Goal: Information Seeking & Learning: Learn about a topic

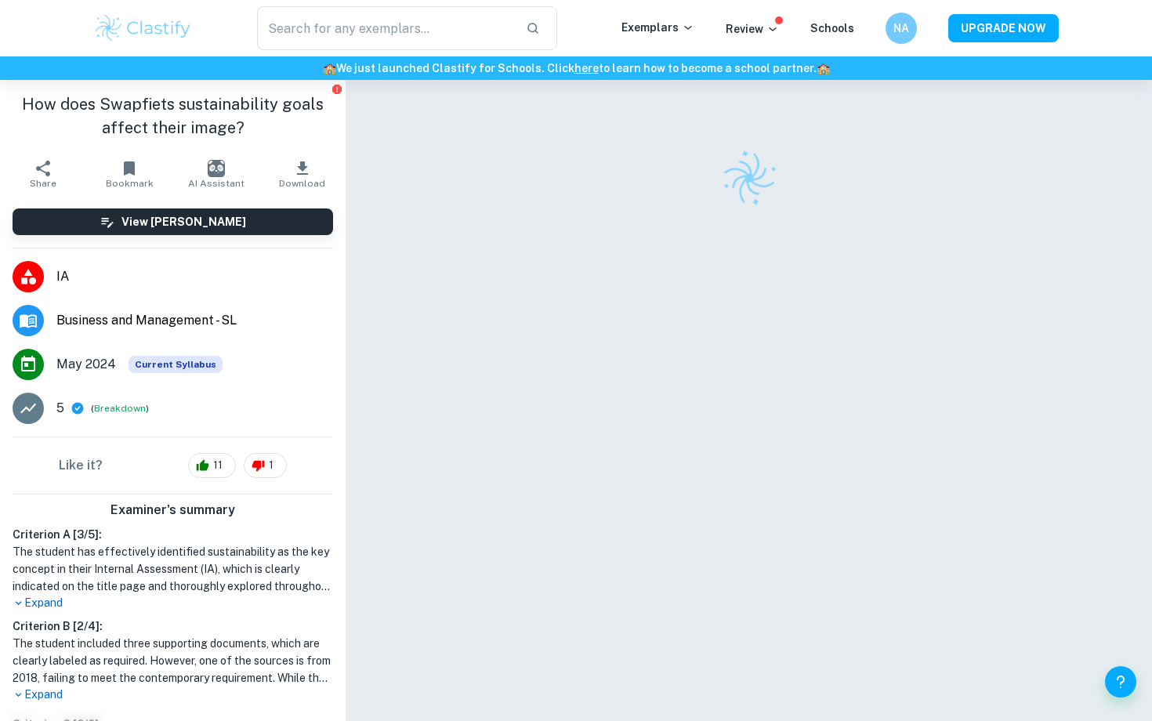
click at [305, 135] on h1 "How does Swapfiets sustainability goals affect their image?" at bounding box center [173, 116] width 321 height 47
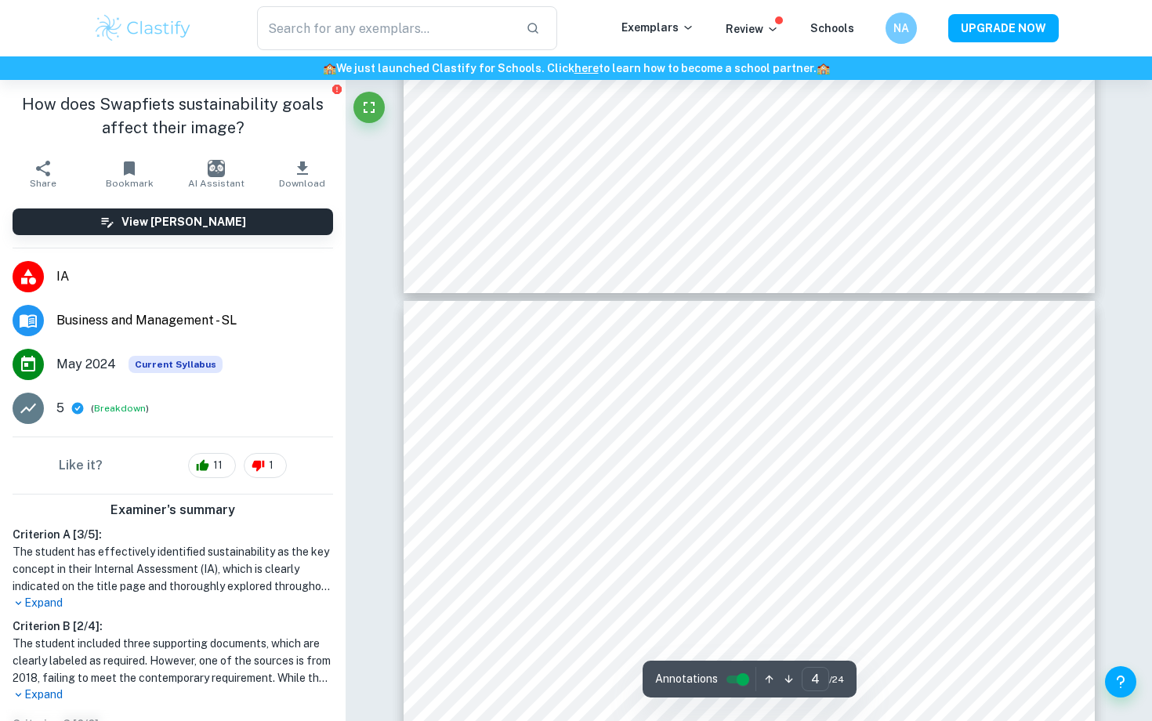
type input "5"
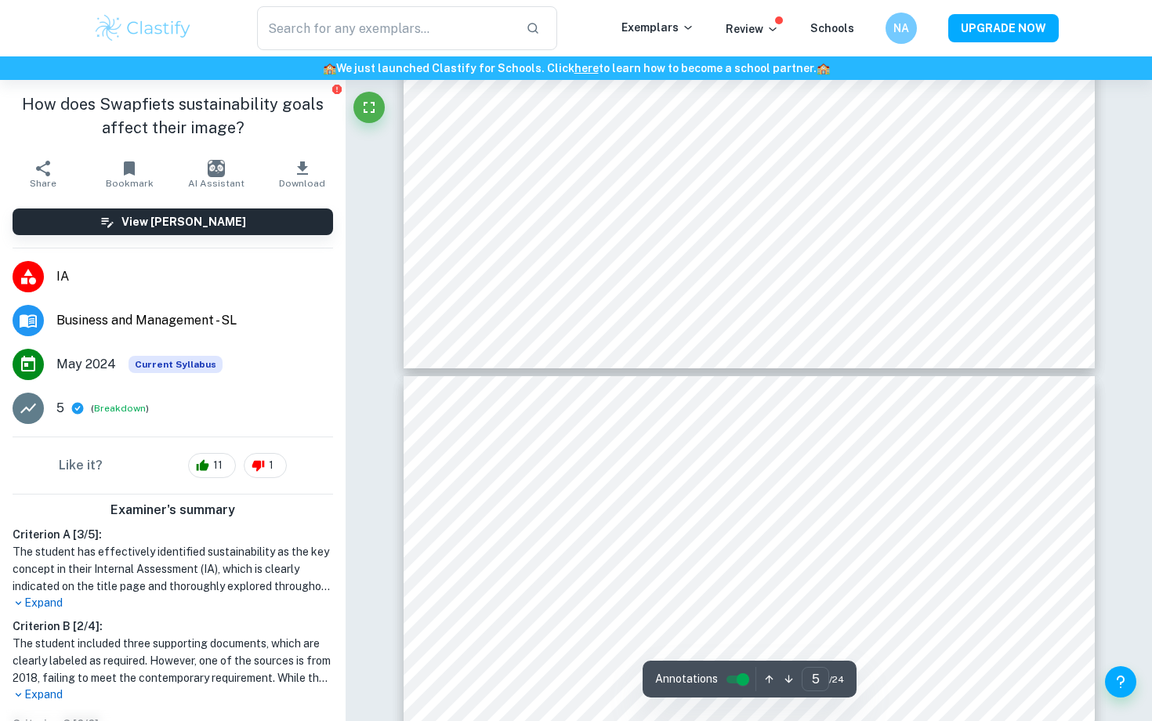
scroll to position [4461, 0]
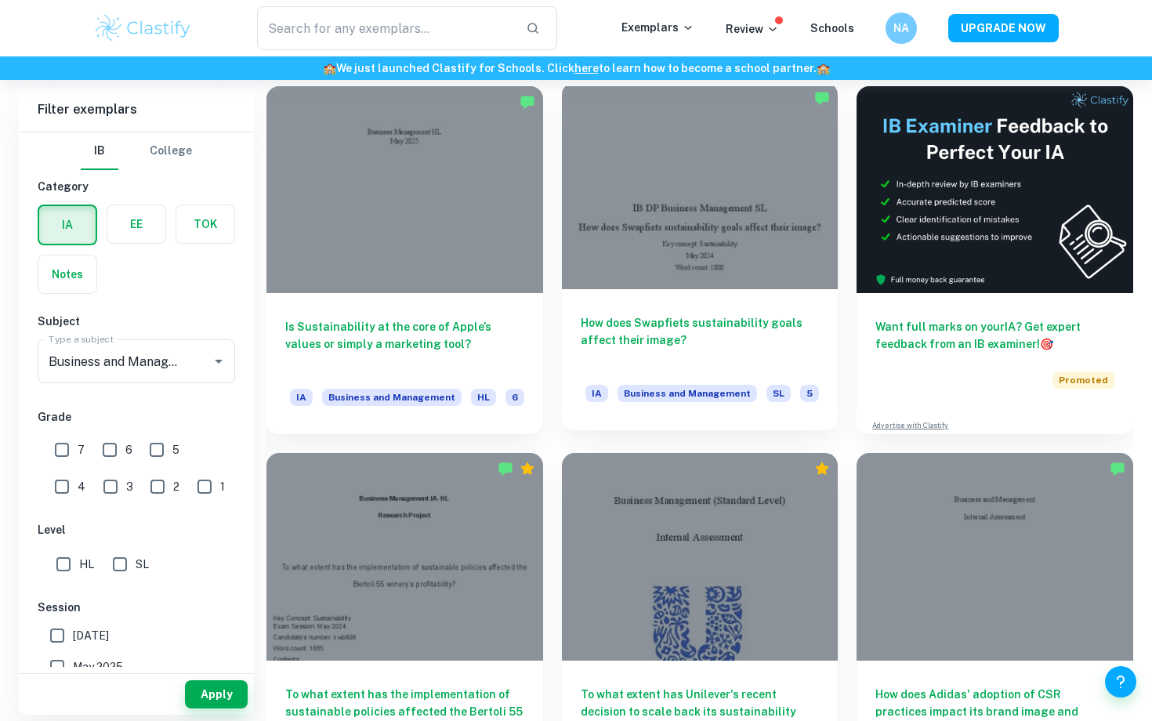
scroll to position [451, 0]
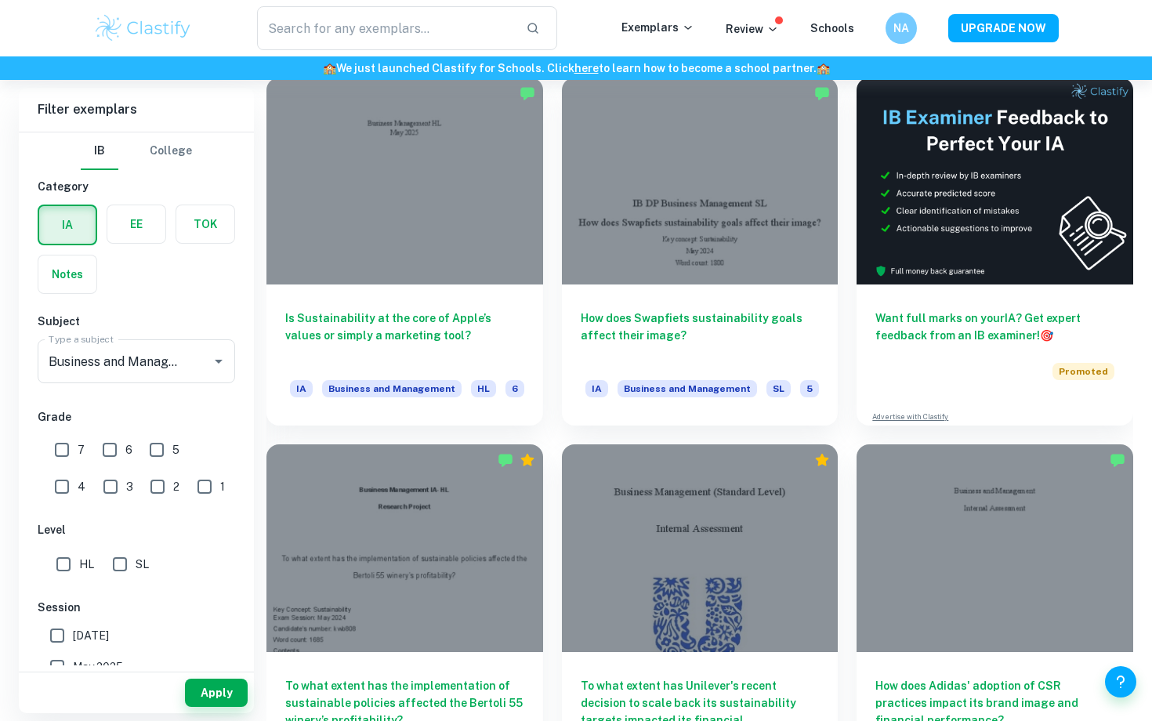
click at [547, 406] on div "How does Swapfiets sustainability goals affect their image? IA Business and Man…" at bounding box center [691, 242] width 296 height 367
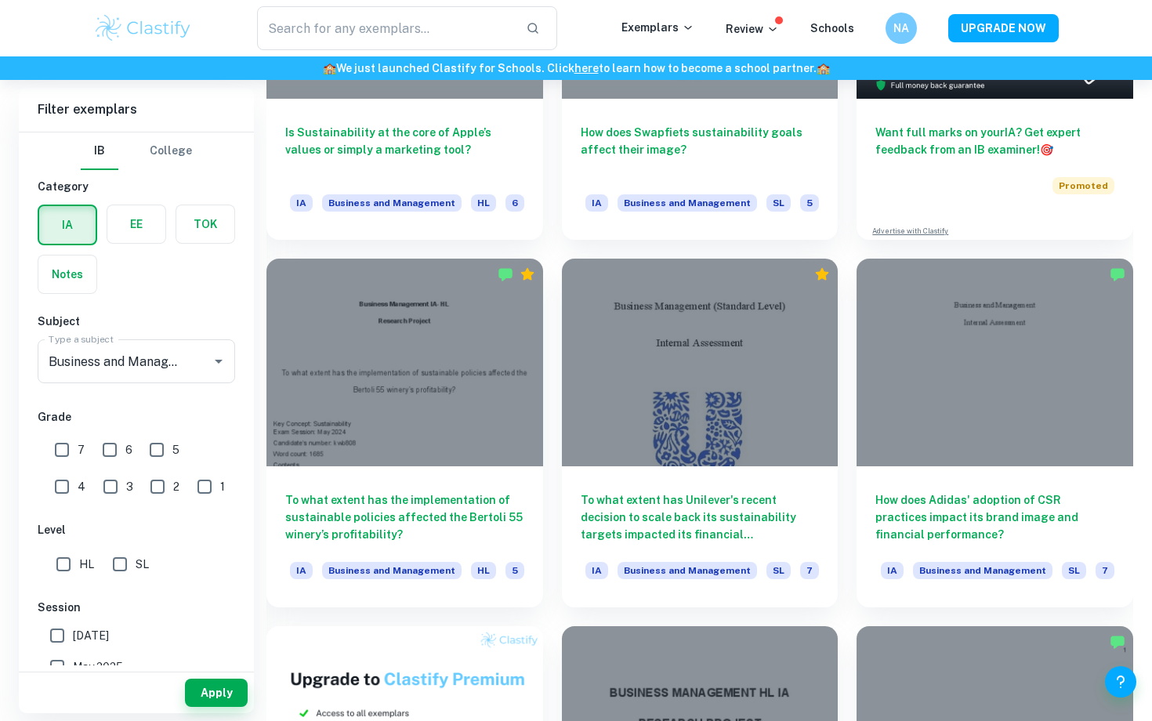
scroll to position [654, 0]
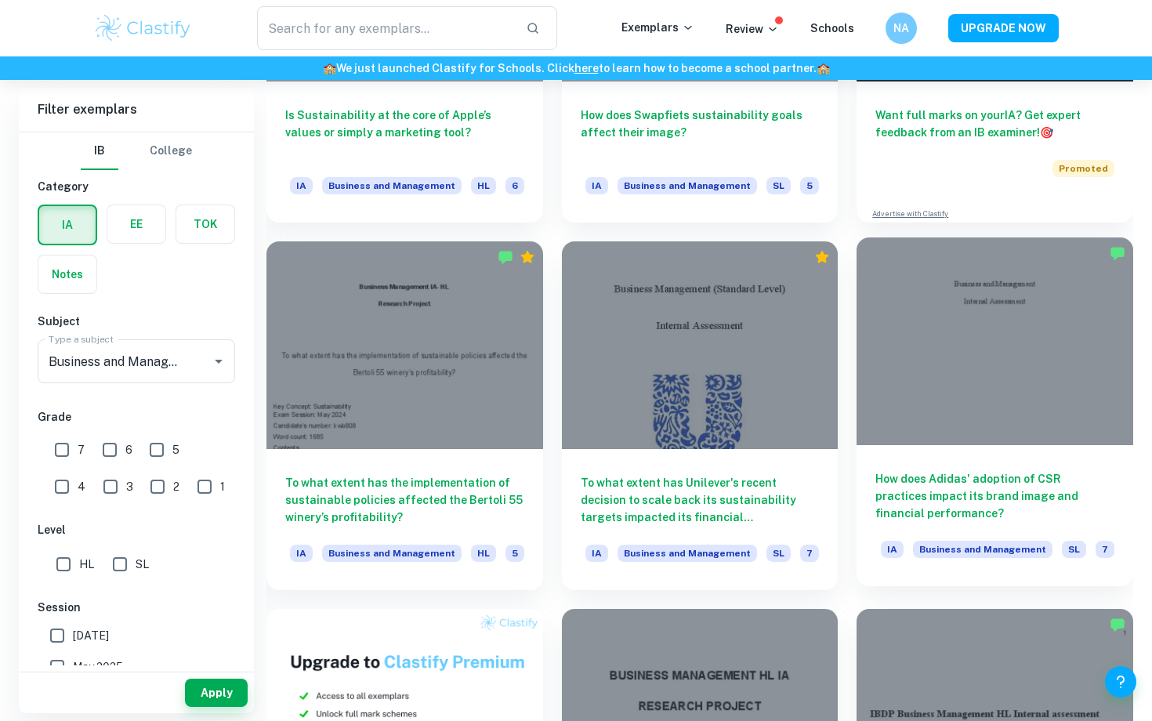
click at [944, 499] on h6 "How does Adidas' adoption of CSR practices impact its brand image and financial…" at bounding box center [995, 496] width 239 height 52
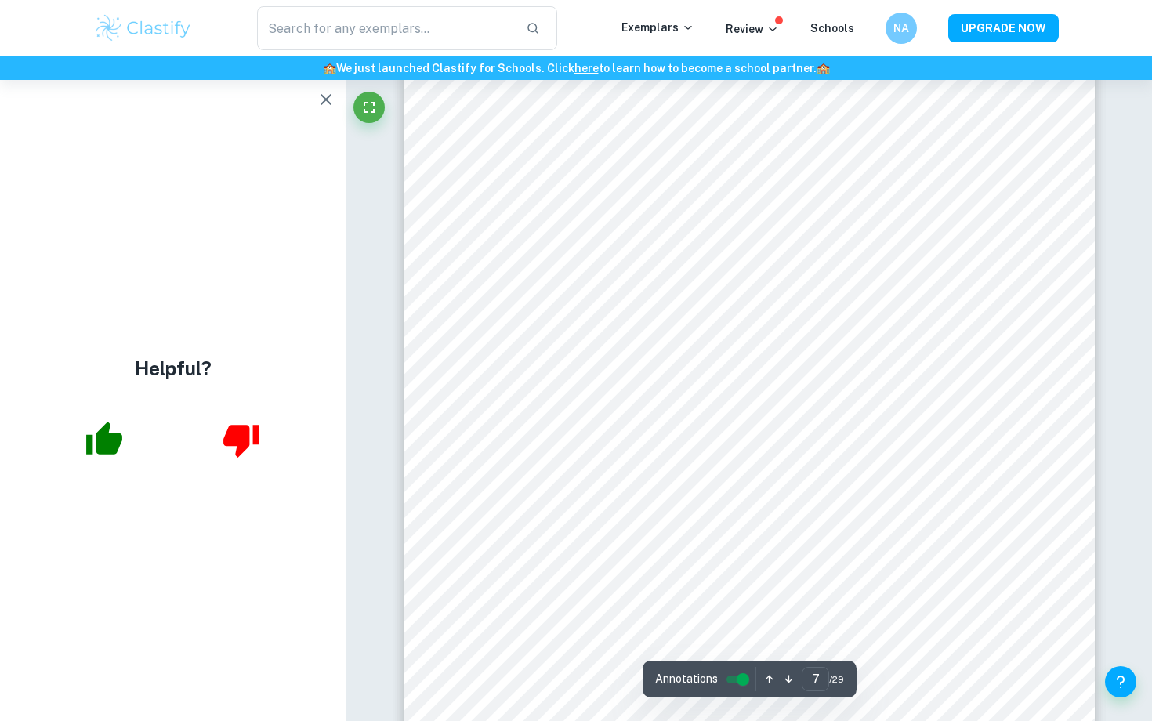
scroll to position [6420, 0]
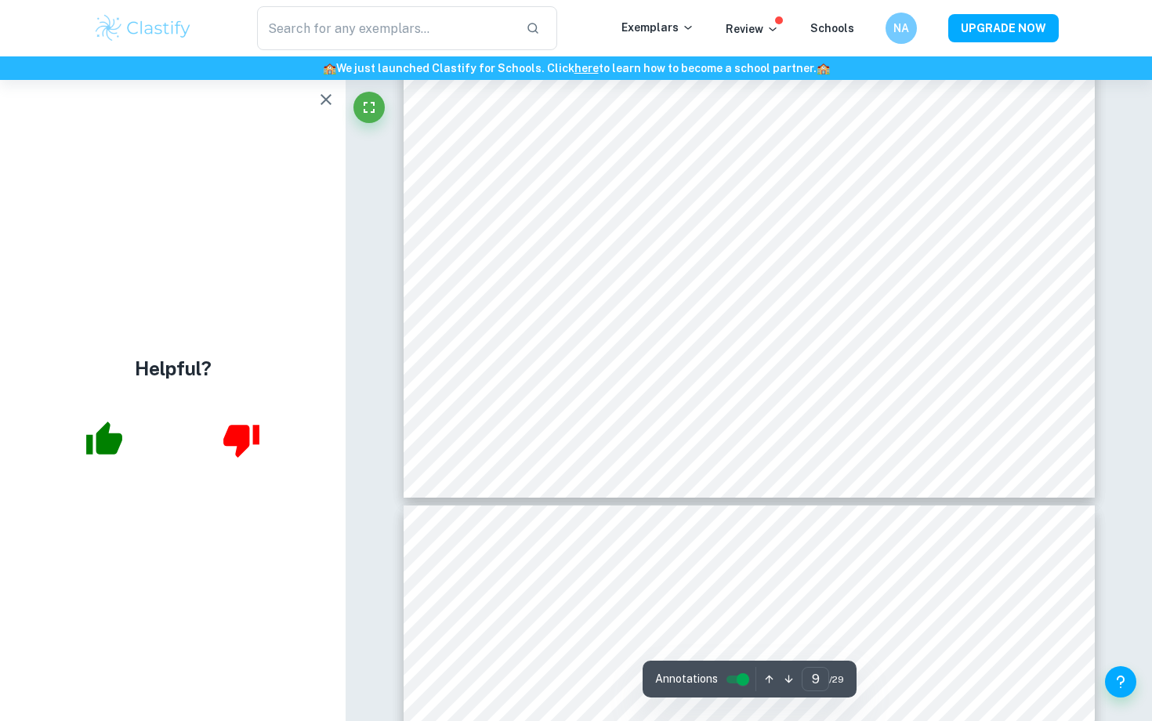
type input "10"
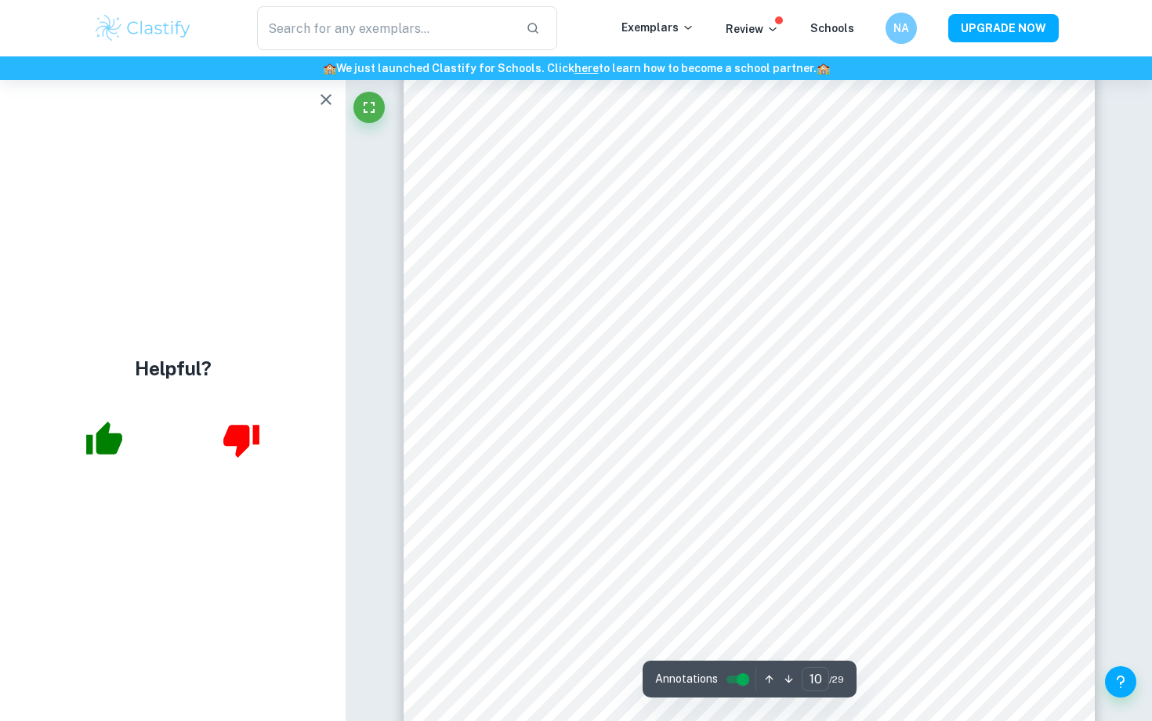
scroll to position [9636, 0]
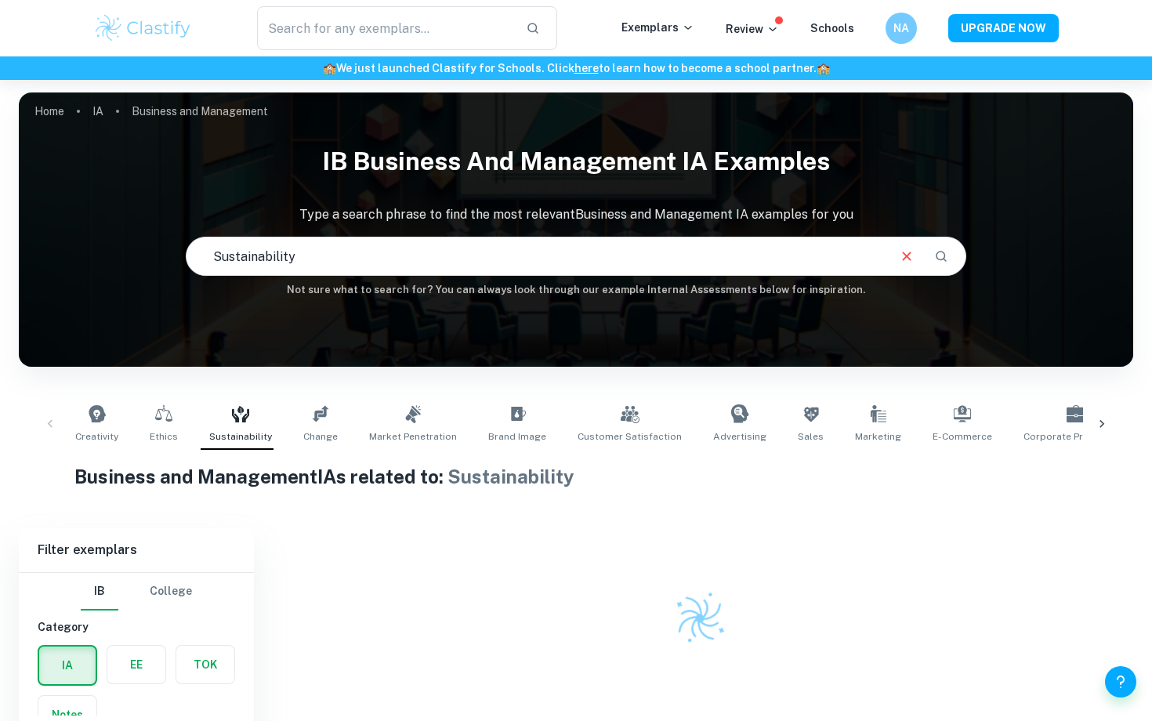
scroll to position [80, 0]
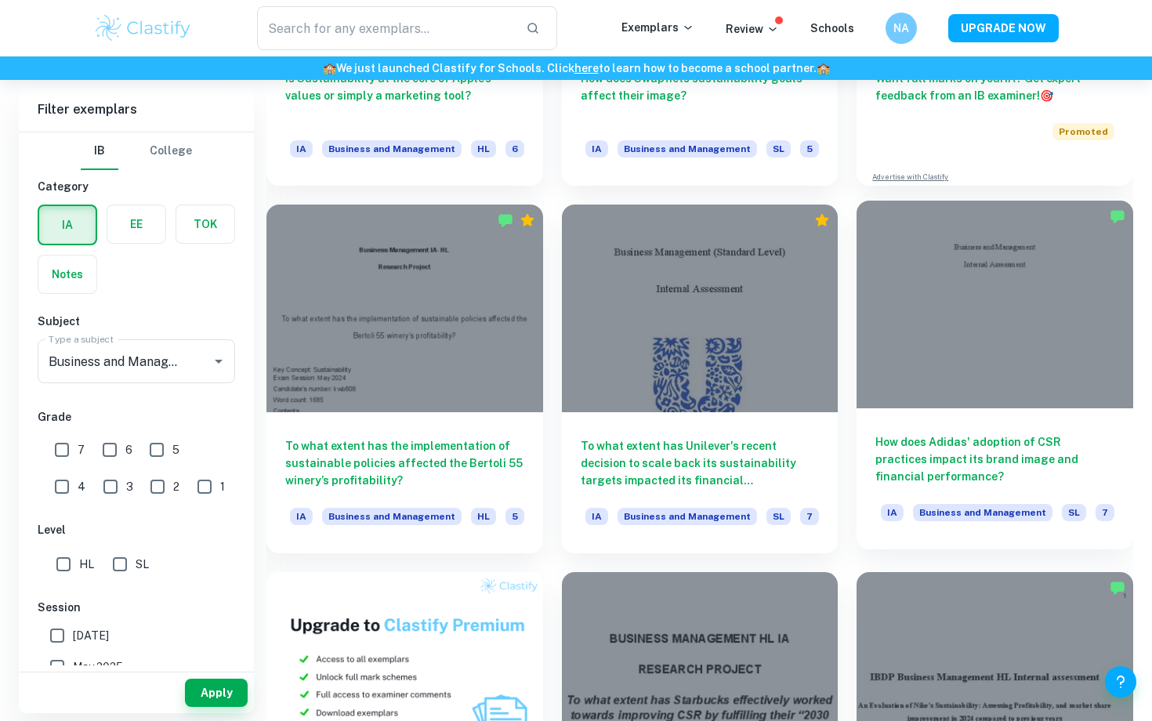
scroll to position [709, 0]
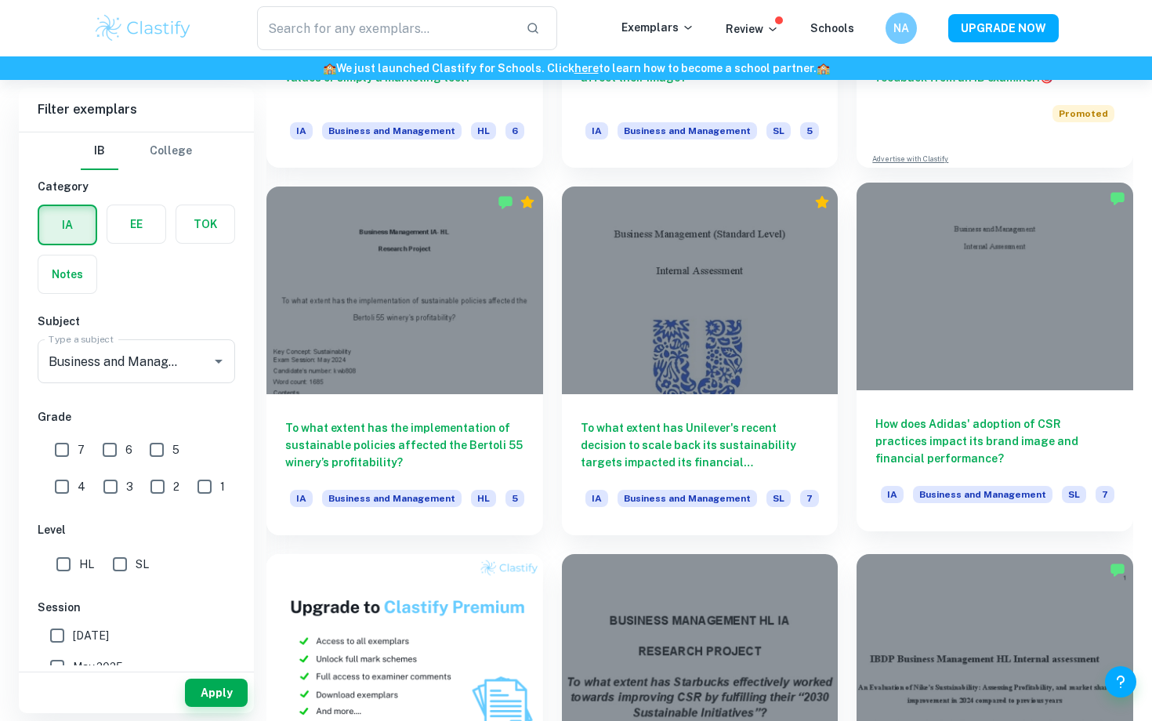
click at [934, 441] on h6 "How does Adidas' adoption of CSR practices impact its brand image and financial…" at bounding box center [995, 441] width 239 height 52
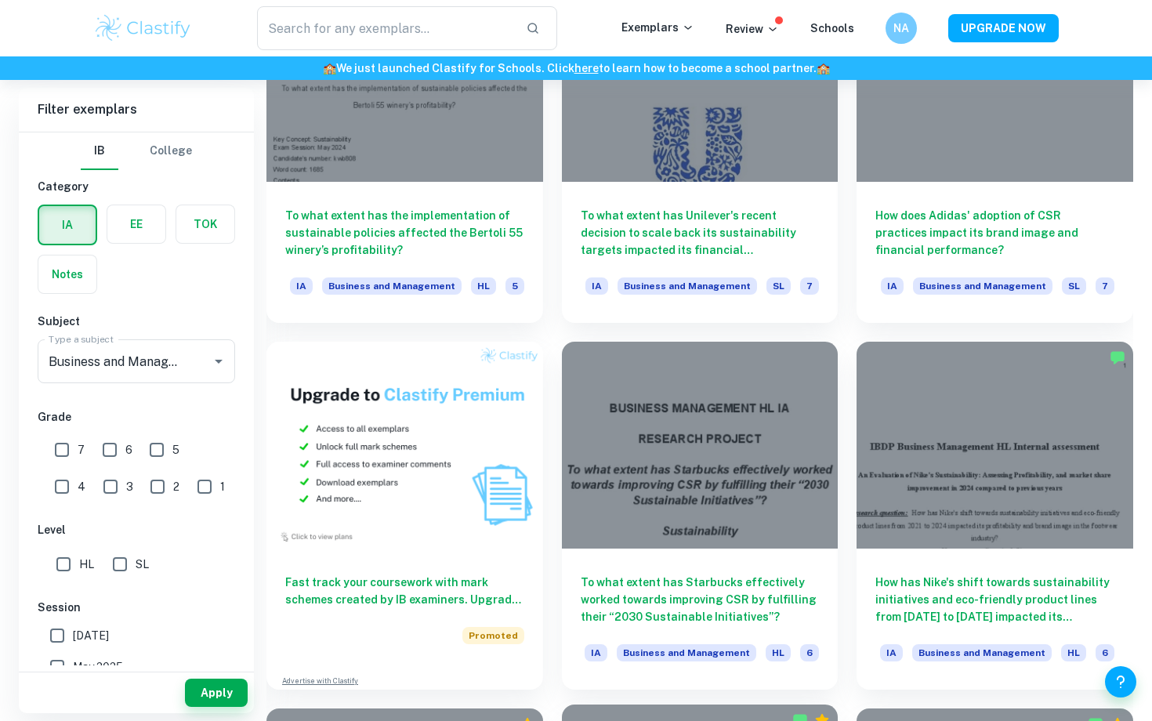
scroll to position [1089, 0]
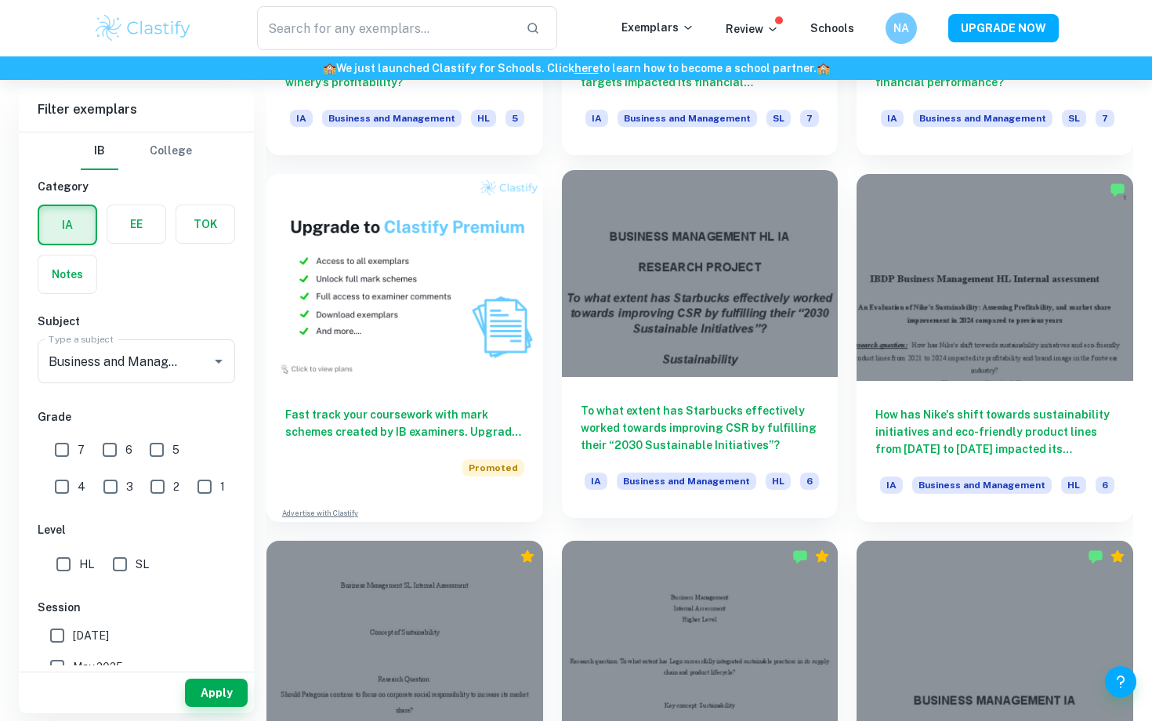
click at [663, 422] on h6 "To what extent has Starbucks effectively worked towards improving CSR by fulfil…" at bounding box center [700, 428] width 239 height 52
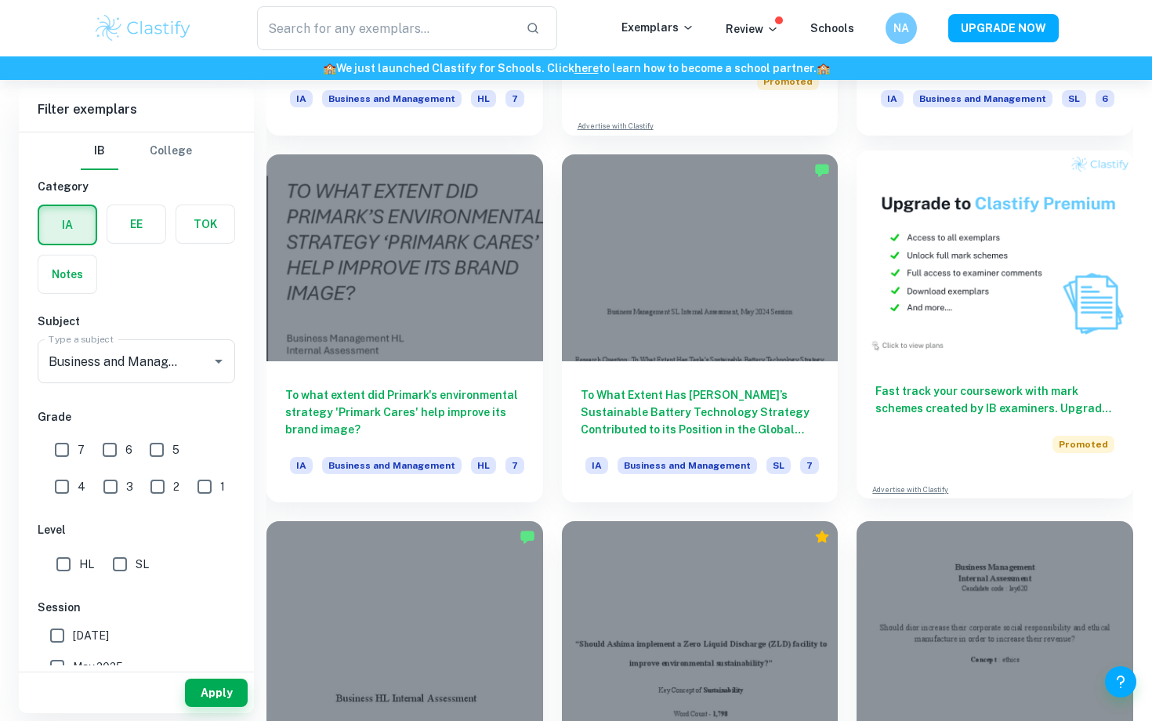
scroll to position [4809, 0]
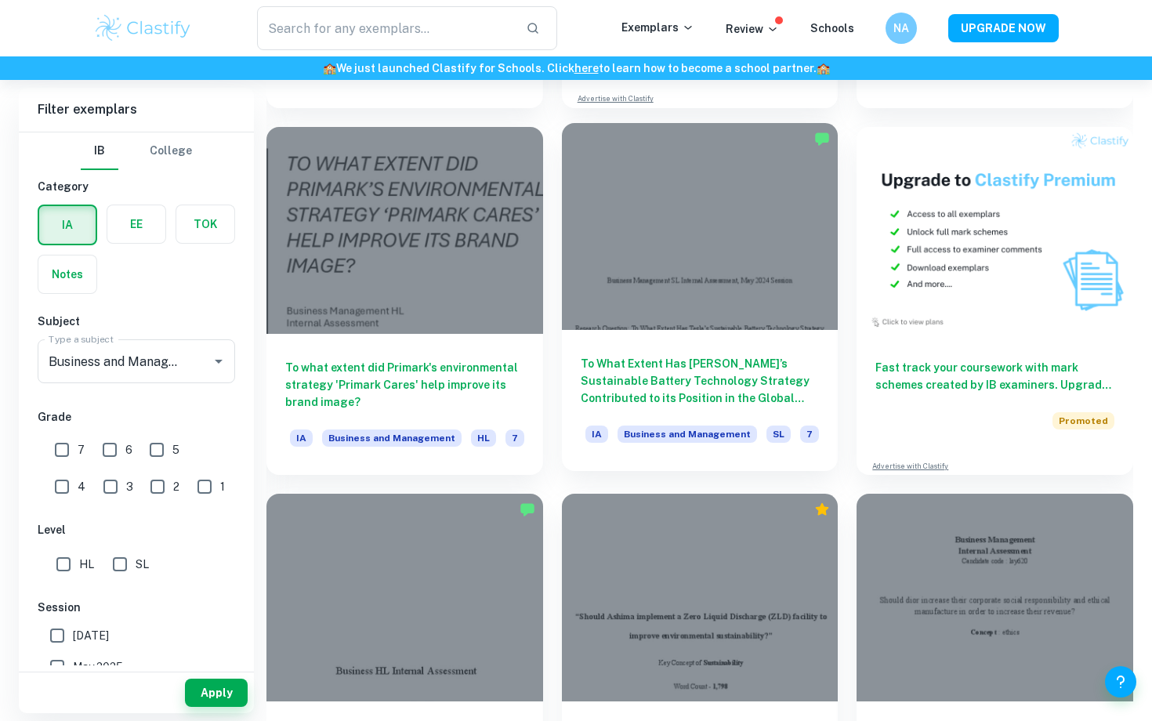
click at [764, 367] on h6 "To What Extent Has [PERSON_NAME]’s Sustainable Battery Technology Strategy Cont…" at bounding box center [700, 381] width 239 height 52
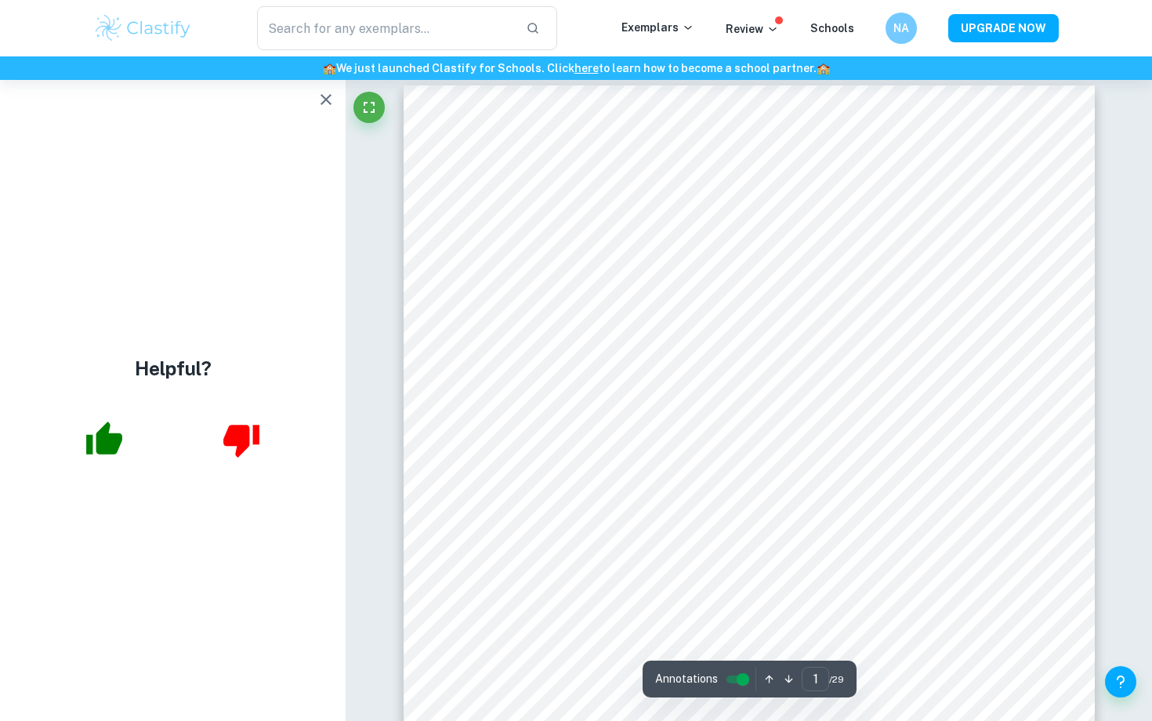
scroll to position [741, 0]
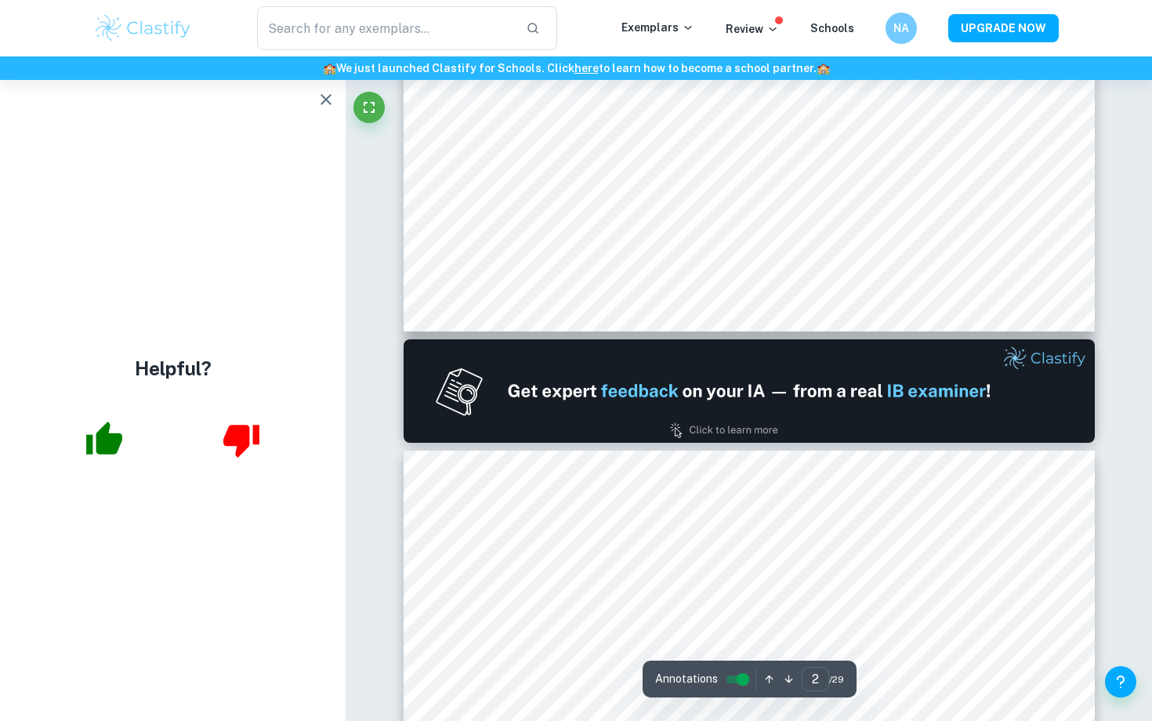
type input "1"
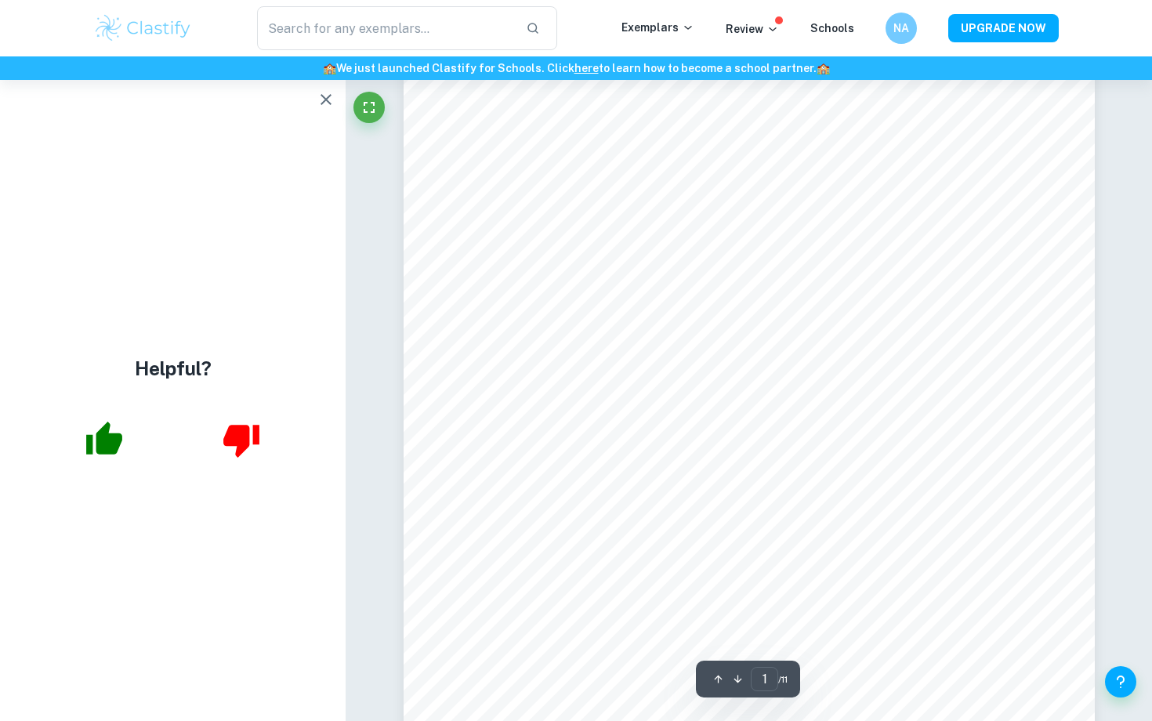
scroll to position [94, 0]
click at [320, 96] on icon "button" at bounding box center [326, 99] width 19 height 19
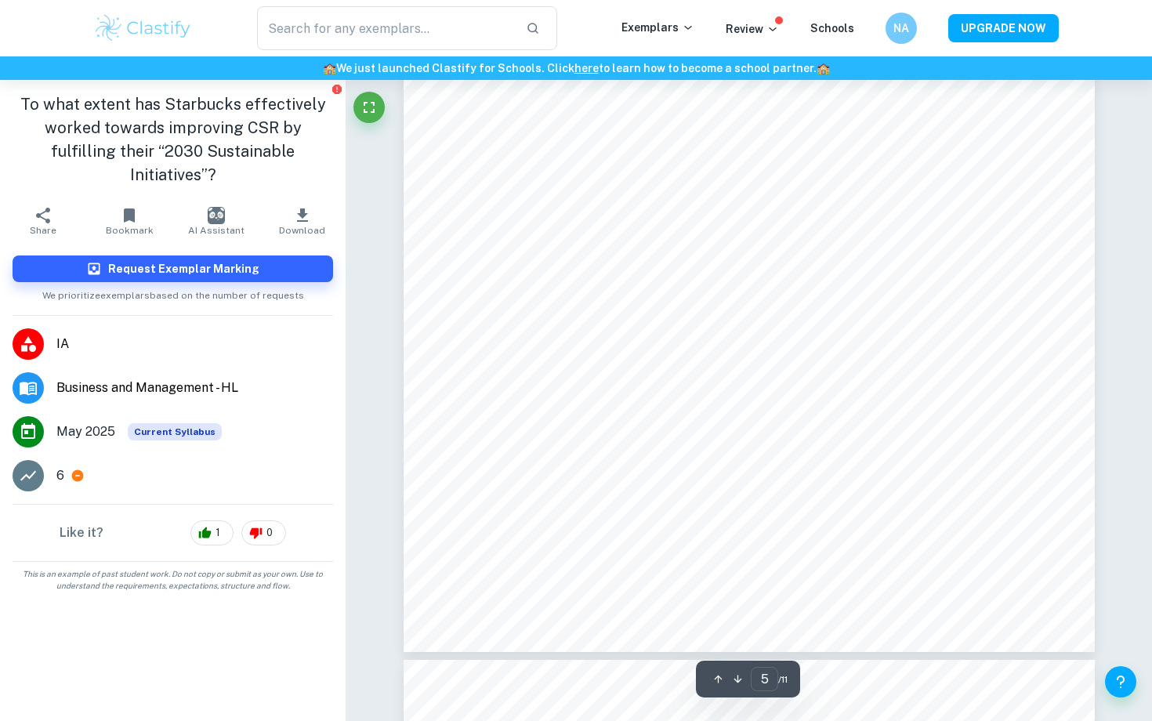
scroll to position [4578, 0]
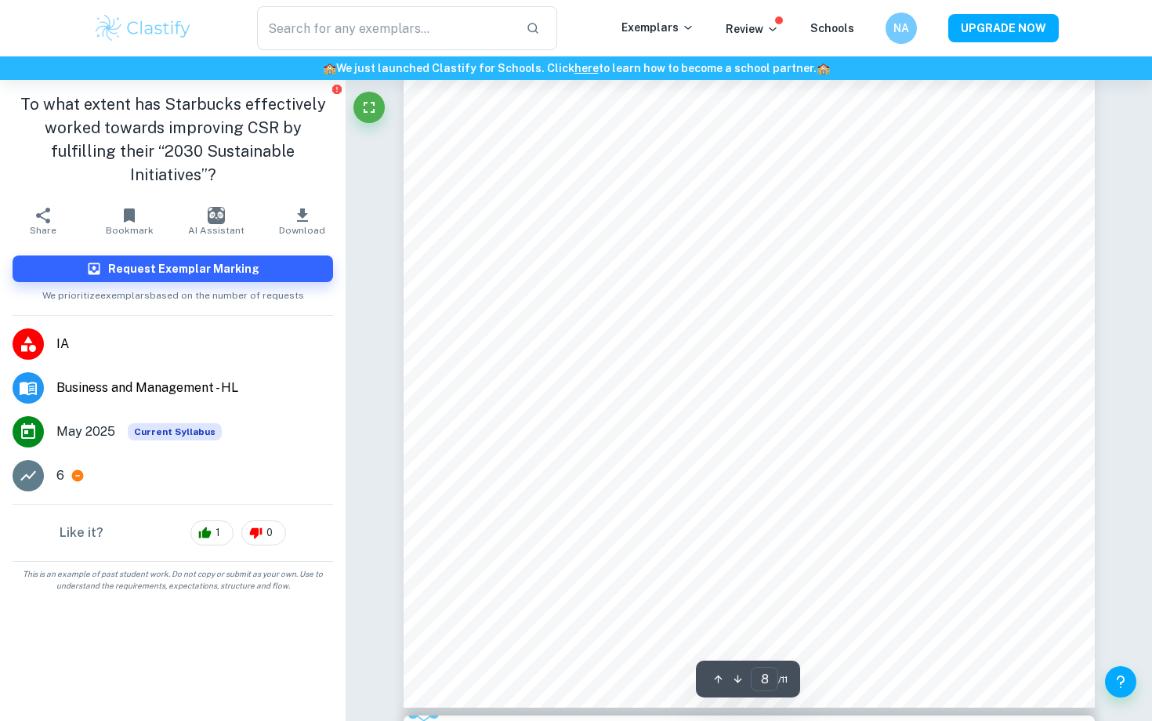
type input "7"
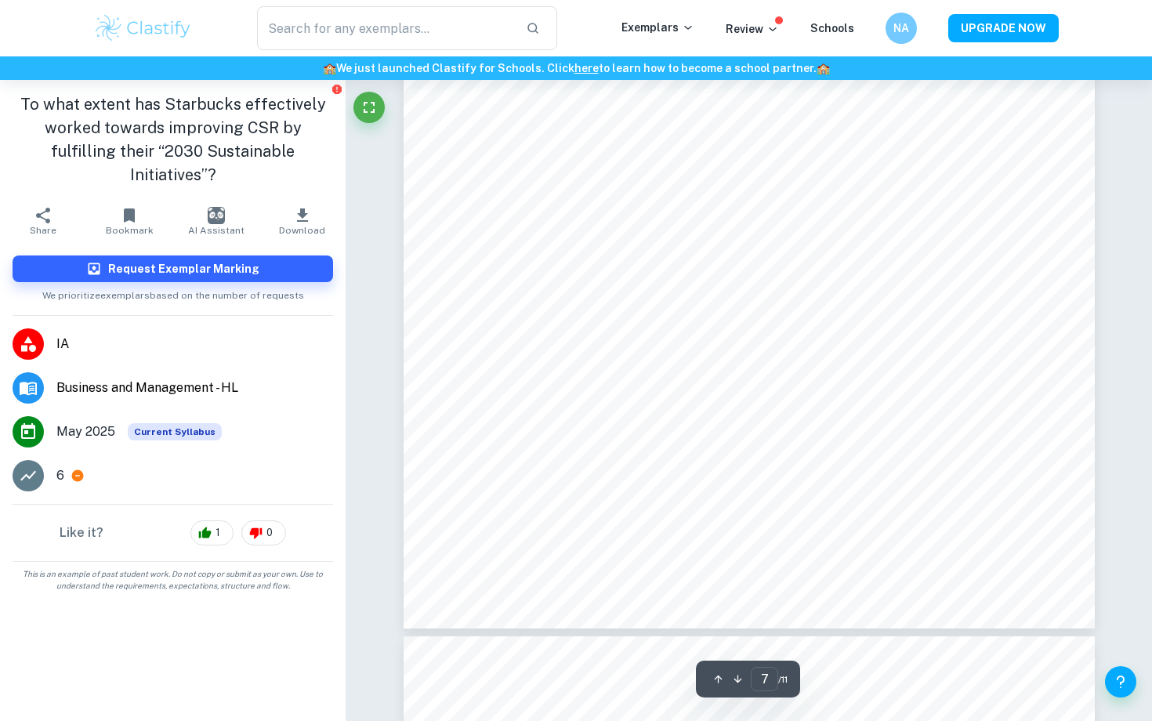
scroll to position [6465, 0]
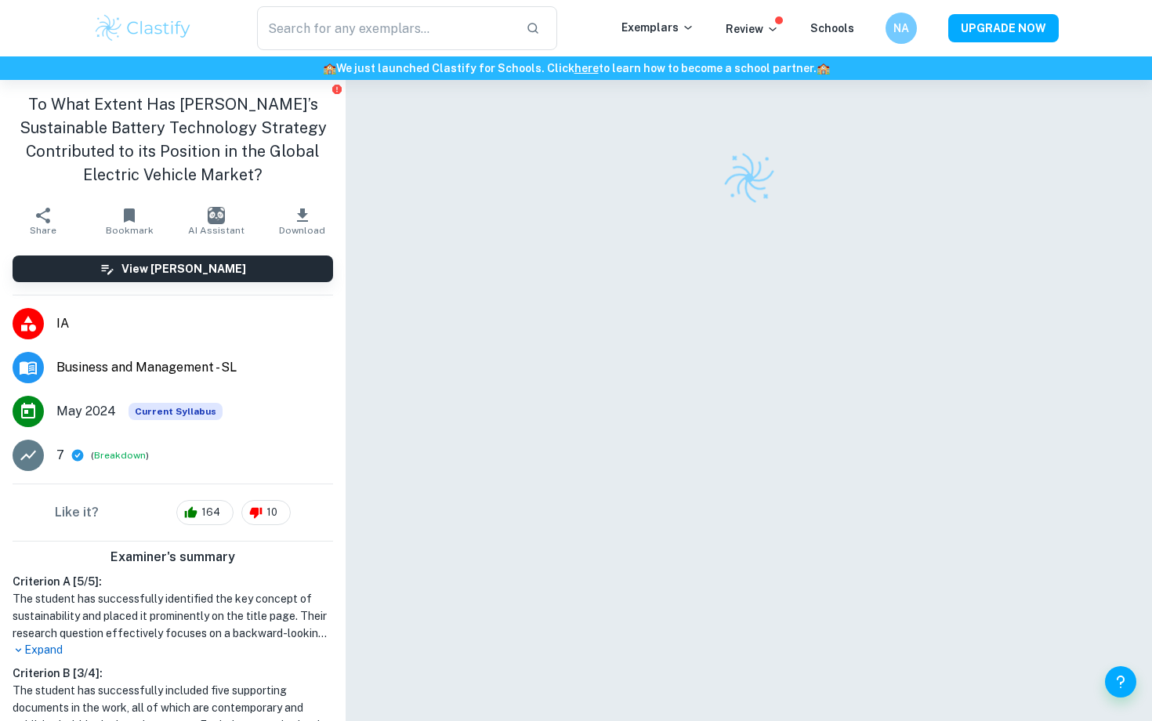
click at [330, 432] on li "[DATE] Current Syllabus" at bounding box center [173, 412] width 346 height 44
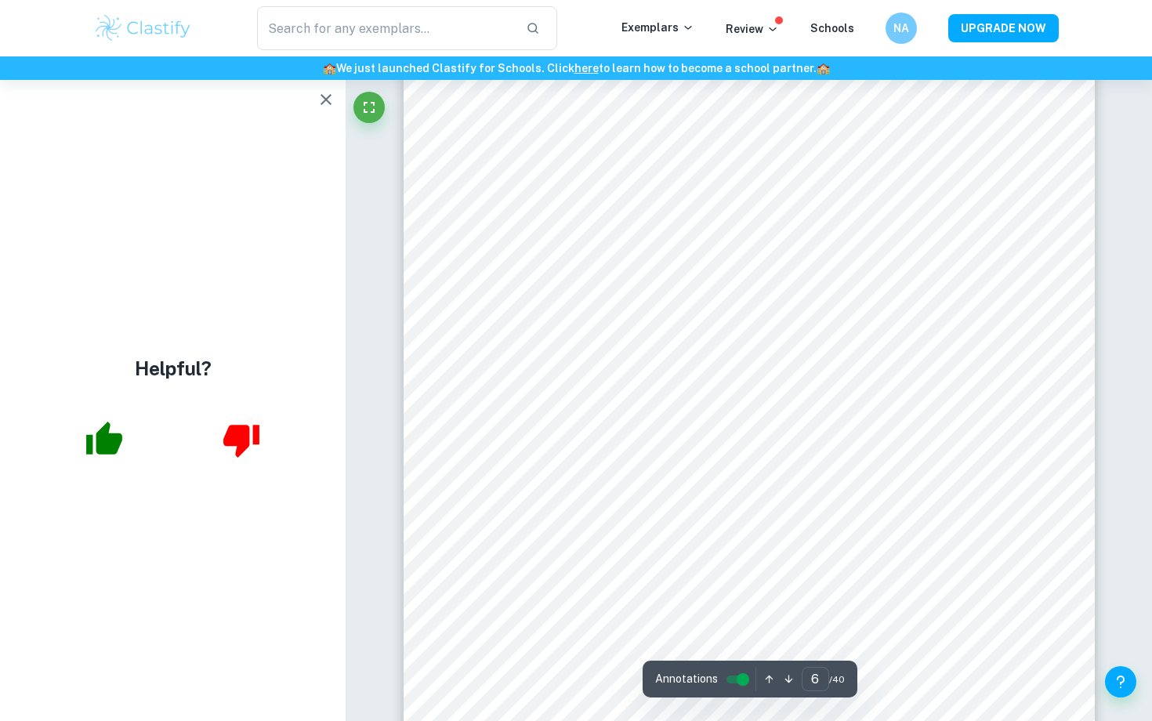
scroll to position [5292, 0]
click at [324, 100] on icon "button" at bounding box center [326, 99] width 19 height 19
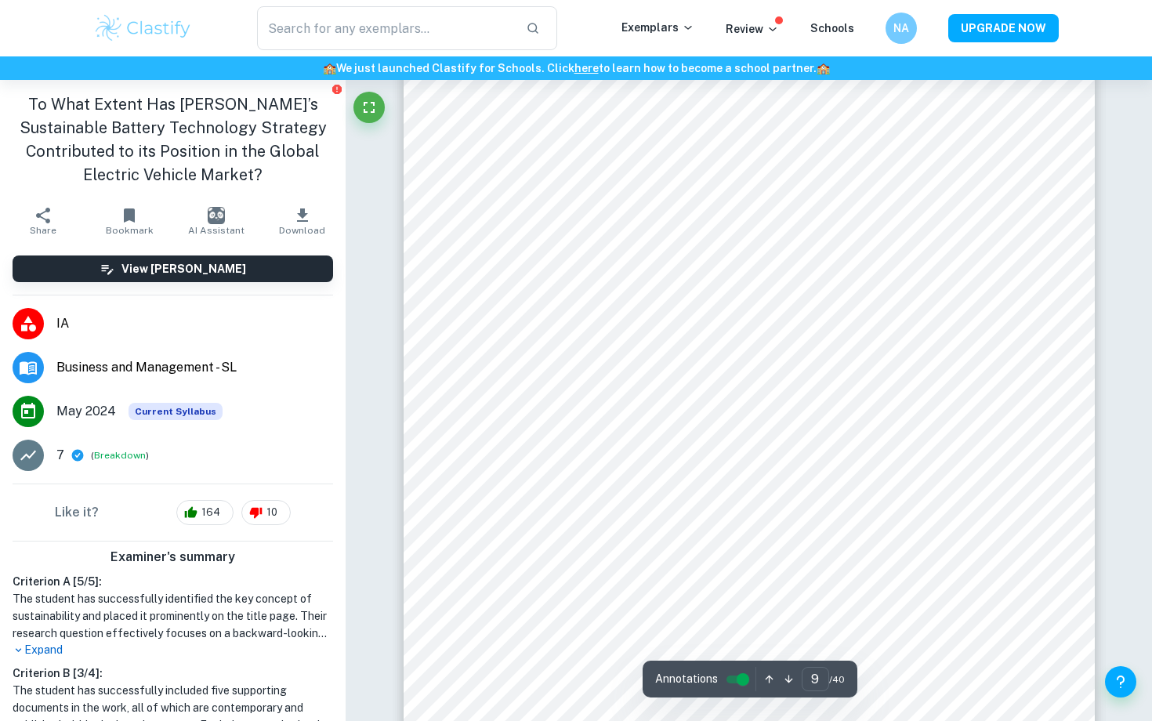
scroll to position [8521, 0]
type input "12"
